Goal: Information Seeking & Learning: Learn about a topic

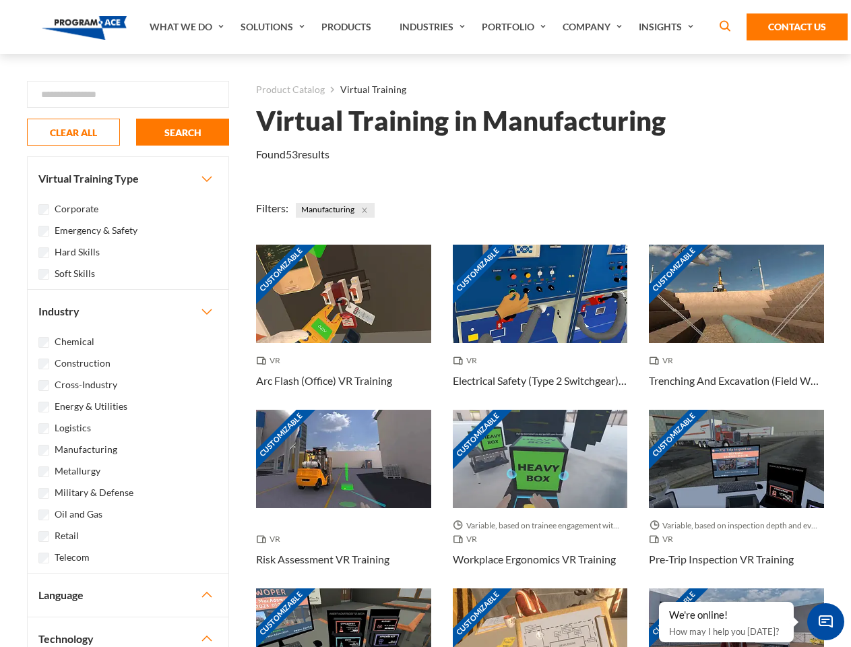
click at [188, 27] on link "What We Do" at bounding box center [188, 27] width 91 height 54
click at [274, 27] on link "Solutions" at bounding box center [274, 27] width 81 height 54
click at [434, 27] on link "Industries" at bounding box center [434, 27] width 82 height 54
click at [595, 27] on link "Company" at bounding box center [594, 27] width 76 height 54
click at [668, 27] on link "Insights" at bounding box center [667, 27] width 71 height 54
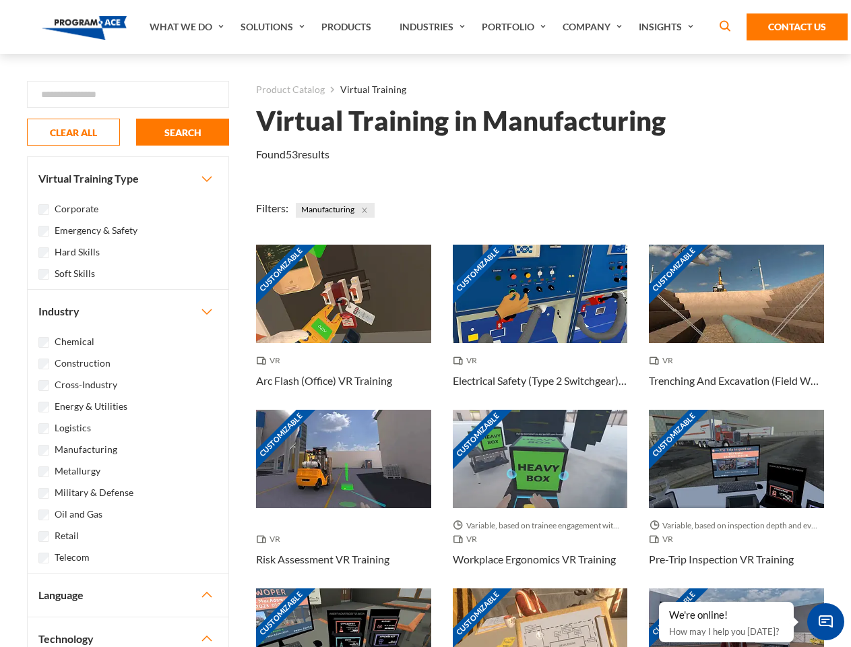
click at [0, 0] on div "Blog White Papers News" at bounding box center [0, 0] width 0 height 0
click at [0, 0] on strong "How Virtual Learning Can Enhance Workforce Productivity: A Guide for L&D Manage…" at bounding box center [0, 0] width 0 height 0
click at [825, 621] on span "Minimize live chat window" at bounding box center [825, 621] width 49 height 49
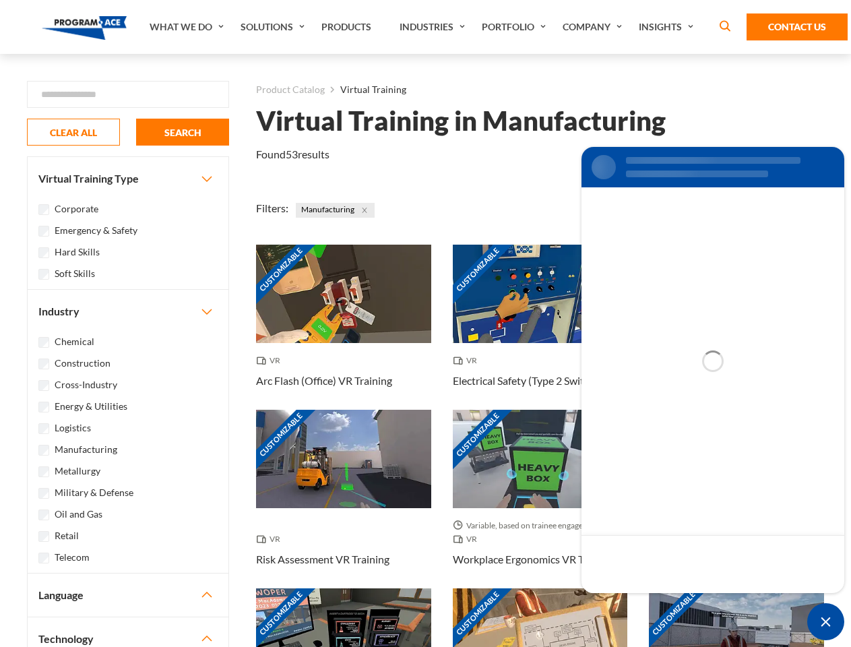
click at [660, 602] on div "Customizable" at bounding box center [736, 637] width 175 height 98
